Goal: Task Accomplishment & Management: Manage account settings

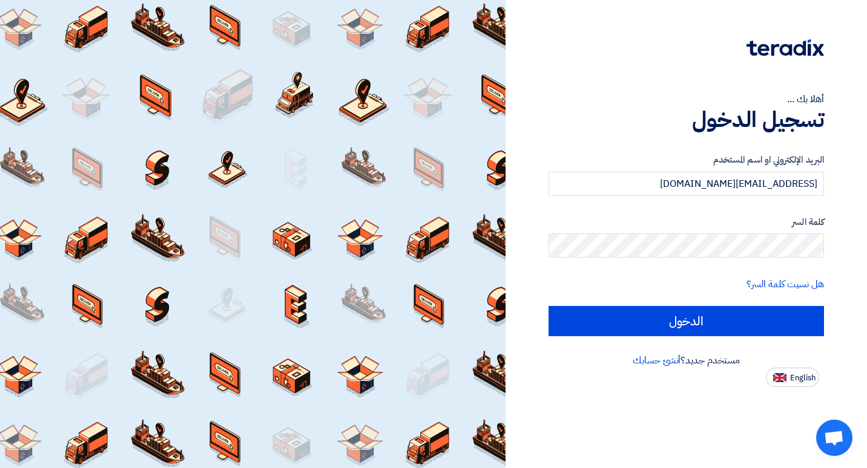
type input "[EMAIL_ADDRESS][DOMAIN_NAME]"
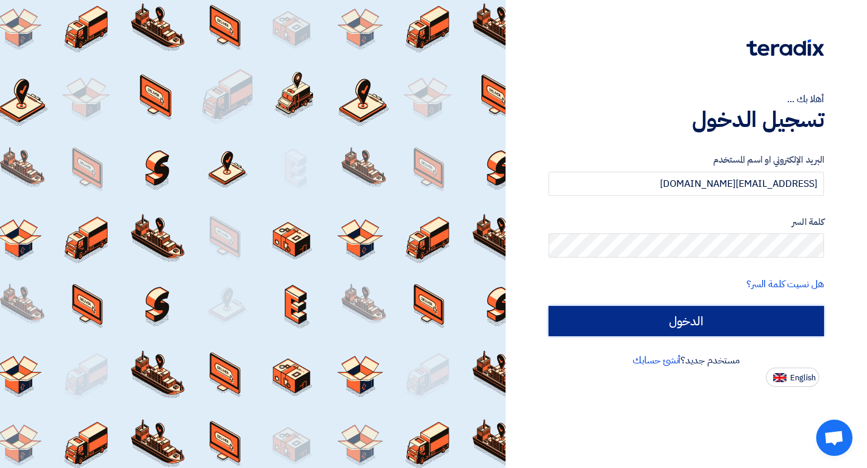
click at [608, 315] on input "الدخول" at bounding box center [685, 321] width 275 height 30
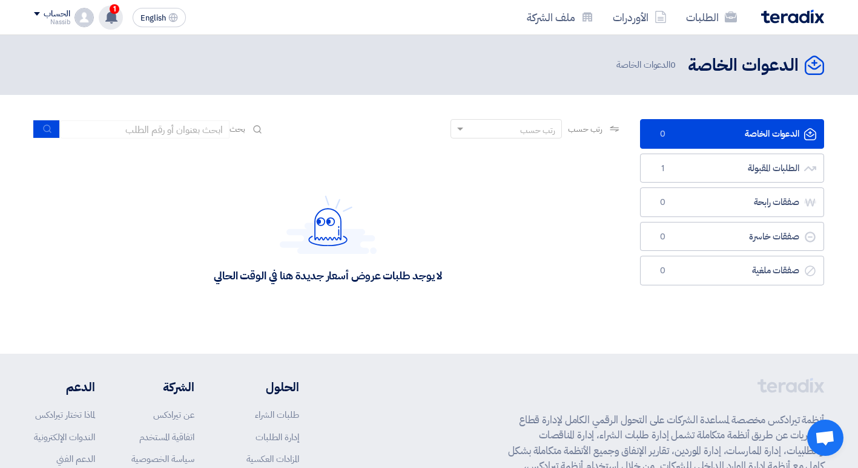
click at [110, 15] on use at bounding box center [111, 16] width 12 height 13
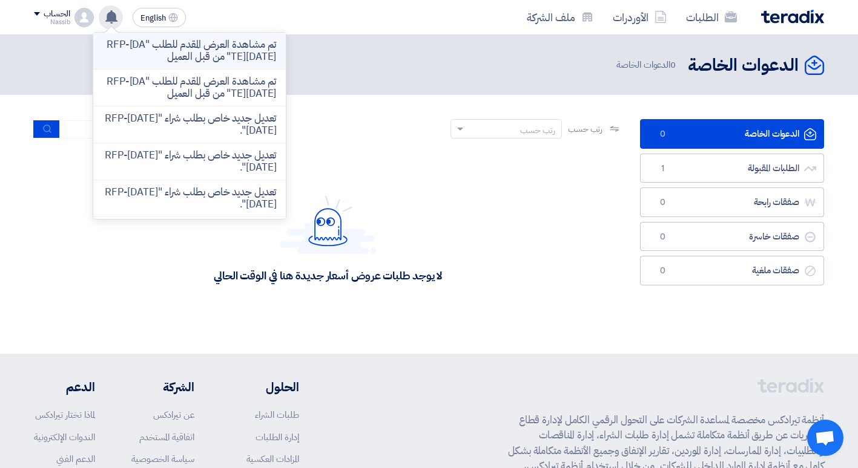
click at [188, 57] on p "تم مشاهدة العرض المقدم للطلب "RFP-[DATE][DATE]" من قبل العميل" at bounding box center [189, 51] width 173 height 24
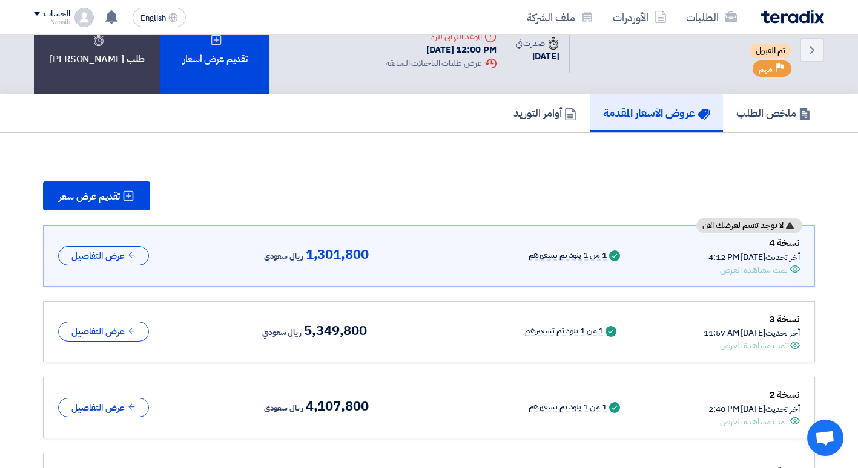
scroll to position [51, 0]
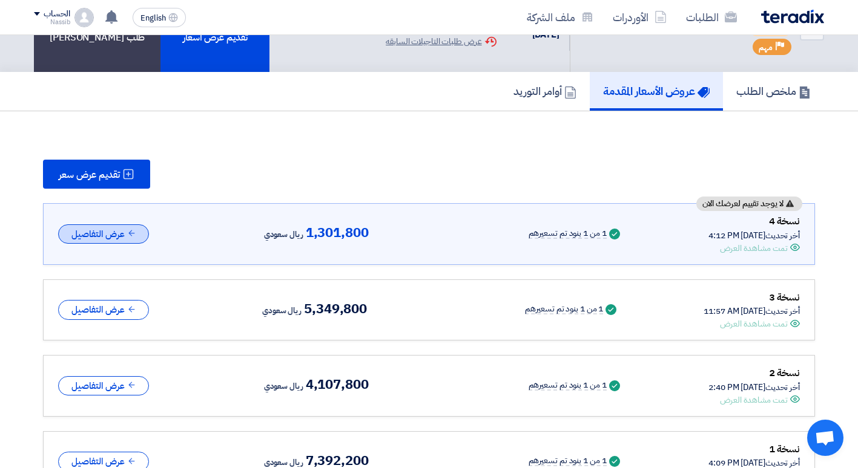
click at [116, 233] on button "عرض التفاصيل" at bounding box center [103, 235] width 91 height 20
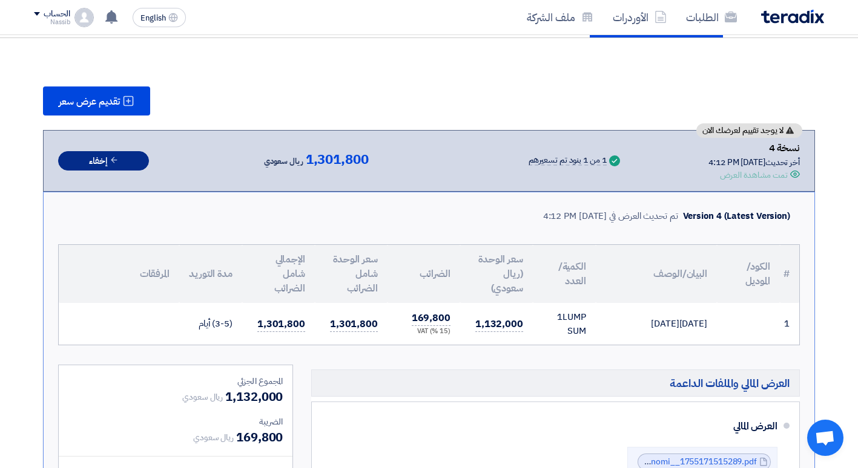
scroll to position [0, 0]
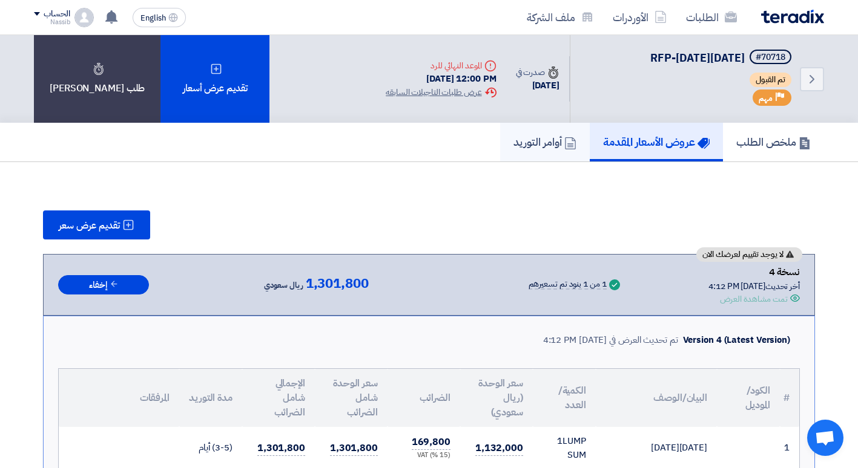
click at [524, 144] on h5 "أوامر التوريد" at bounding box center [544, 142] width 63 height 14
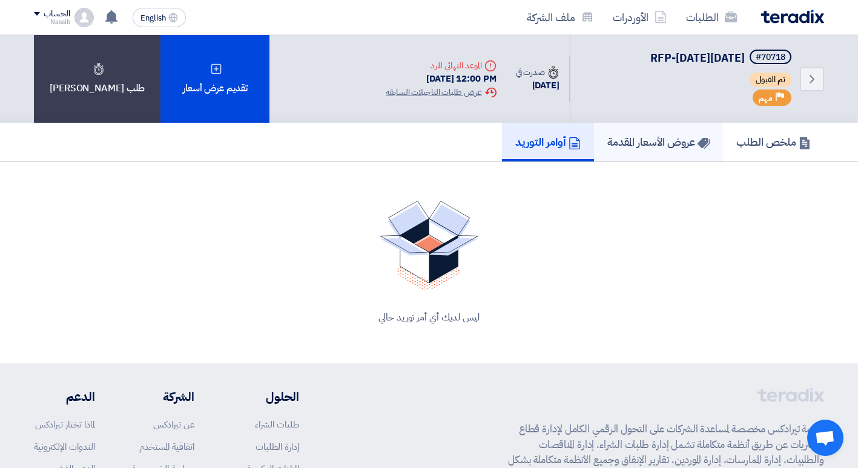
click at [649, 151] on link "عروض الأسعار المقدمة" at bounding box center [658, 142] width 129 height 39
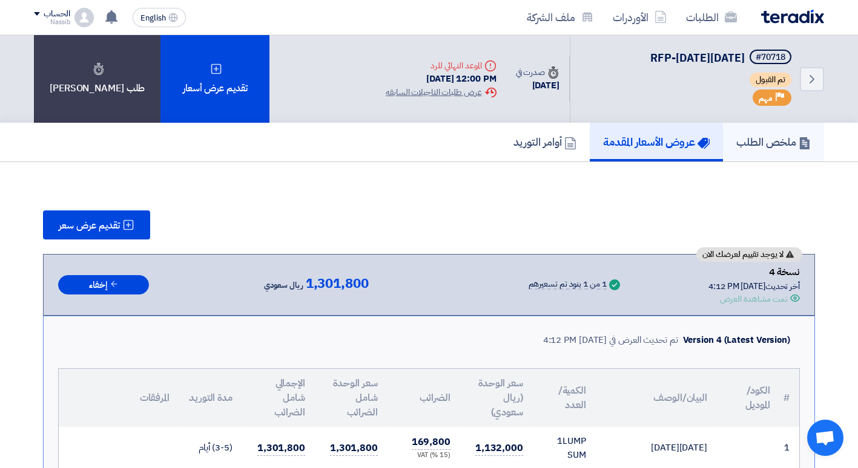
click at [769, 149] on h5 "ملخص الطلب" at bounding box center [773, 142] width 74 height 14
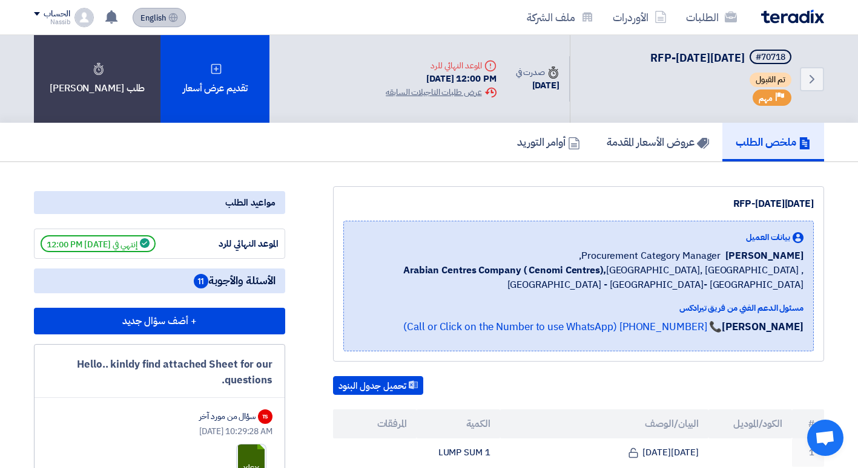
click at [154, 21] on span "English" at bounding box center [152, 18] width 25 height 8
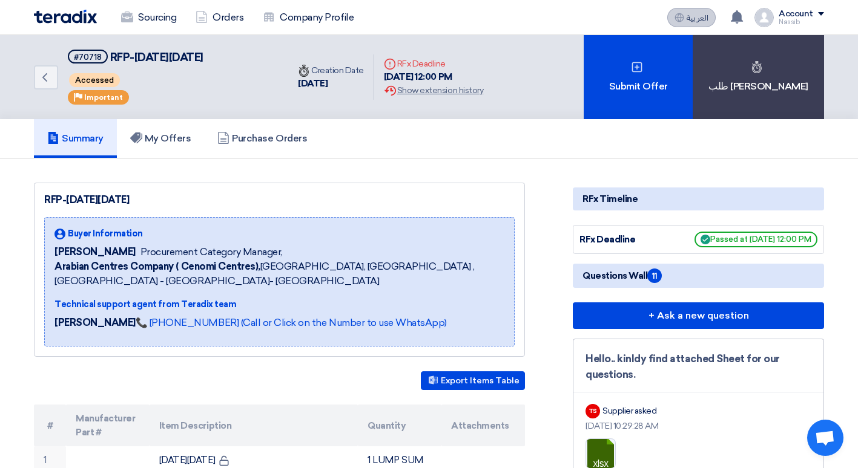
click at [689, 21] on span "العربية" at bounding box center [697, 18] width 22 height 8
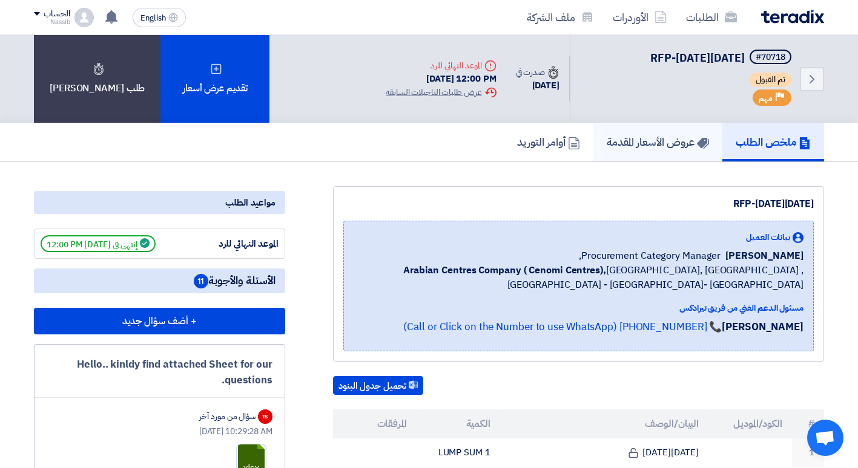
click at [676, 136] on h5 "عروض الأسعار المقدمة" at bounding box center [657, 142] width 102 height 14
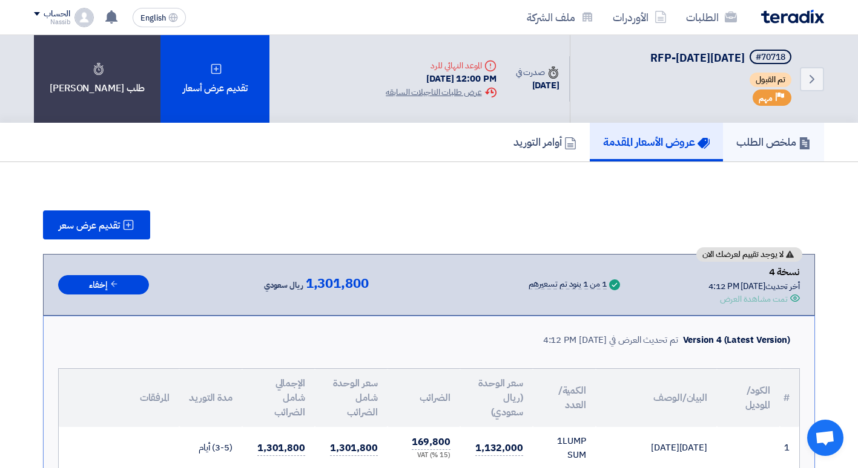
click at [778, 139] on h5 "ملخص الطلب" at bounding box center [773, 142] width 74 height 14
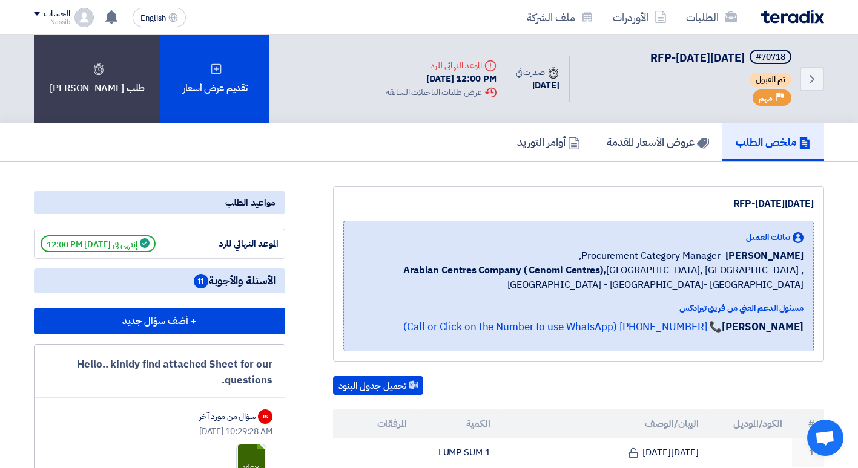
click at [61, 13] on div "الحساب" at bounding box center [57, 14] width 26 height 10
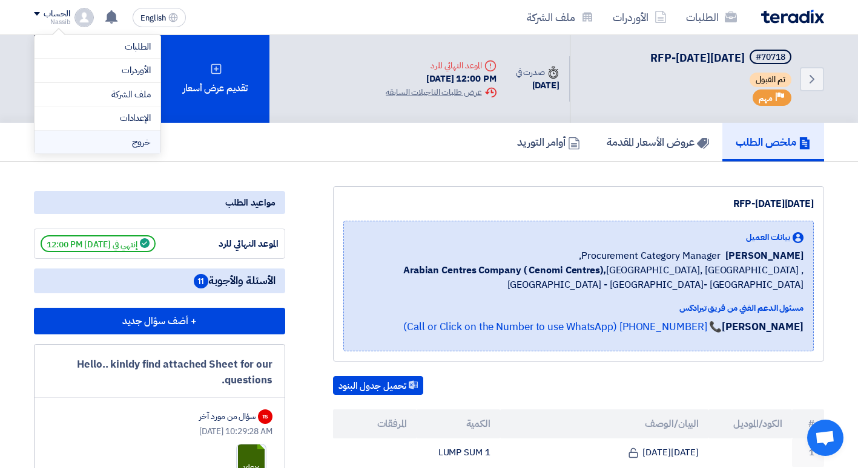
click at [140, 142] on li "خروج" at bounding box center [97, 143] width 126 height 24
